Goal: Transaction & Acquisition: Book appointment/travel/reservation

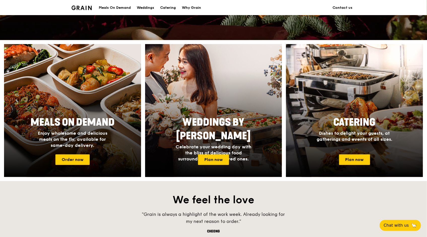
scroll to position [162, 0]
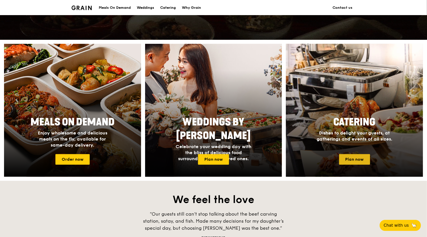
click at [353, 159] on link "Plan now" at bounding box center [354, 159] width 31 height 11
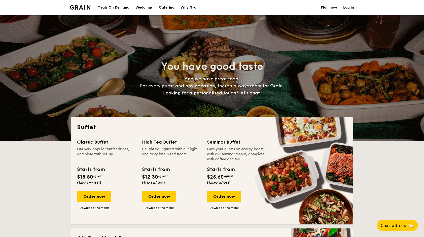
select select
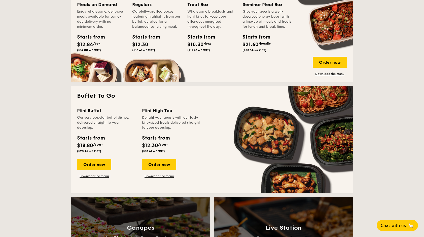
scroll to position [253, 0]
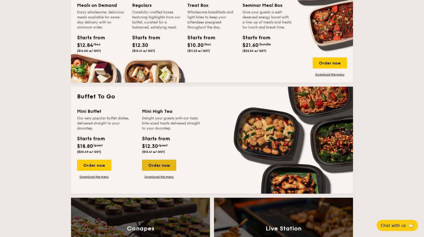
click at [157, 162] on div "Order now" at bounding box center [159, 165] width 34 height 11
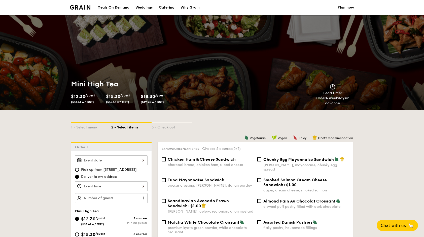
select select
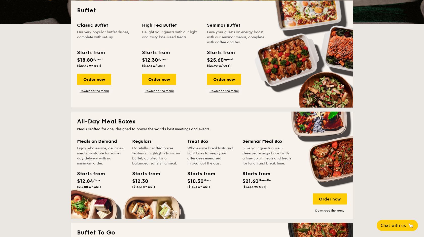
scroll to position [118, 0]
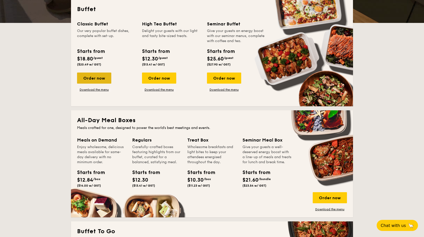
click at [95, 78] on div "Order now" at bounding box center [94, 78] width 34 height 11
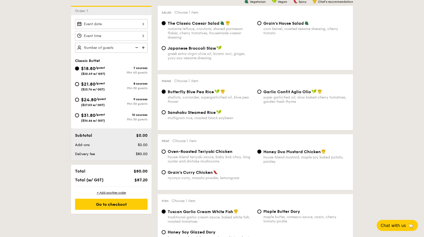
scroll to position [136, 0]
click at [260, 92] on input "Garlic Confit Aglio Olio super garlicfied oil, slow baked cherry tomatoes, gard…" at bounding box center [259, 91] width 4 height 4
radio input "true"
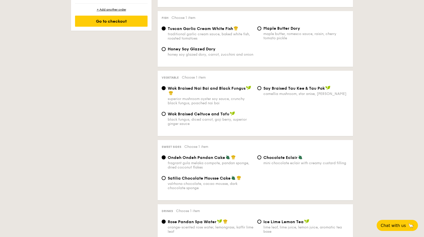
scroll to position [321, 0]
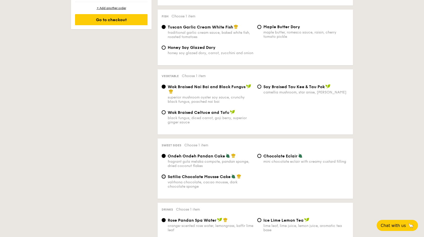
click at [164, 179] on input "Satilia Chocolate Mousse Cake valrhona chocolate, cacao mousse, dark chocolate …" at bounding box center [164, 176] width 4 height 4
radio input "true"
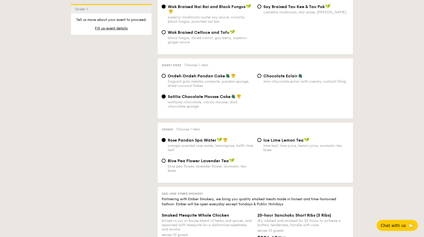
scroll to position [402, 0]
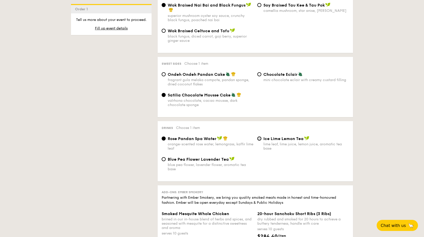
click at [261, 141] on input "Ice Lime Lemon Tea lime leaf, lime juice, lemon juice, aromatic tea base" at bounding box center [259, 138] width 4 height 4
radio input "true"
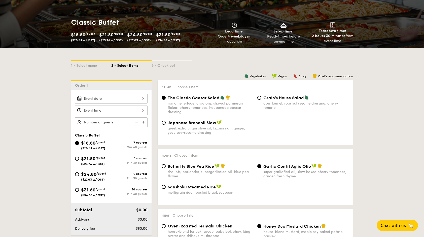
scroll to position [61, 0]
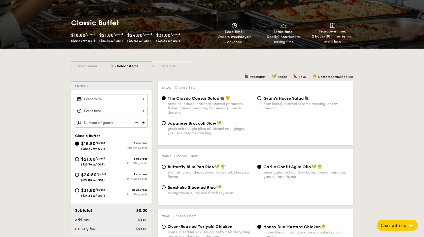
click at [127, 100] on div "2025 Sep [DATE] Tue Wed Thu Fri Sat Sun 1 2 3 4 5 6 7 8 9 10 11 12 13 14 15 16 …" at bounding box center [111, 99] width 73 height 10
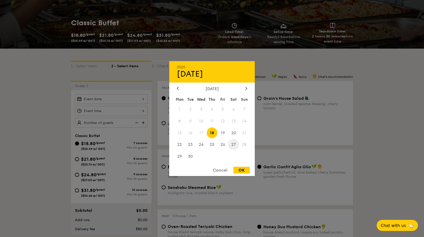
click at [233, 145] on span "27" at bounding box center [233, 144] width 11 height 11
click at [238, 169] on div "OK" at bounding box center [241, 170] width 16 height 7
type input "[DATE]"
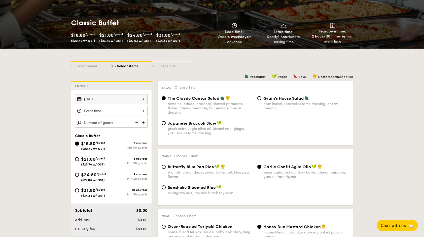
click at [139, 109] on div at bounding box center [111, 111] width 73 height 10
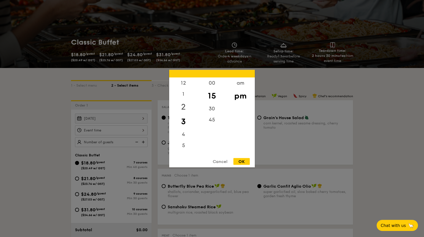
scroll to position [40, 0]
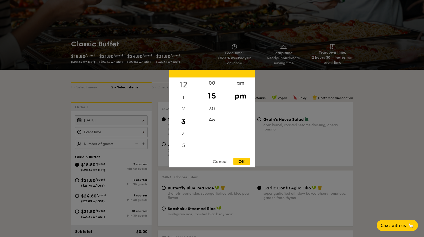
click at [186, 82] on div "12" at bounding box center [183, 84] width 28 height 15
click at [215, 84] on div "00" at bounding box center [212, 84] width 28 height 15
click at [238, 163] on div "OK" at bounding box center [241, 161] width 16 height 7
type input "12:00PM"
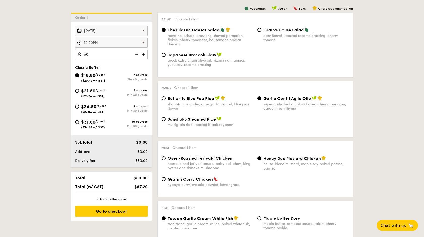
scroll to position [129, 0]
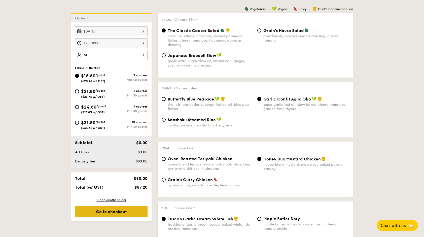
type input "60 guests"
click at [121, 212] on div "Go to checkout" at bounding box center [111, 211] width 73 height 11
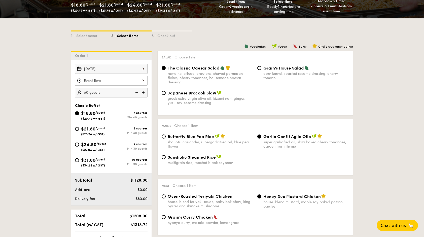
scroll to position [92, 0]
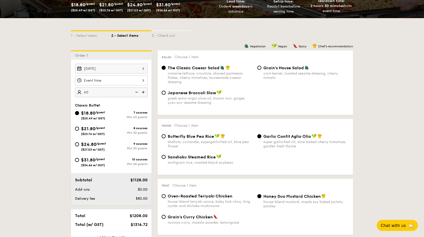
type input "60 guests"
